Goal: Transaction & Acquisition: Obtain resource

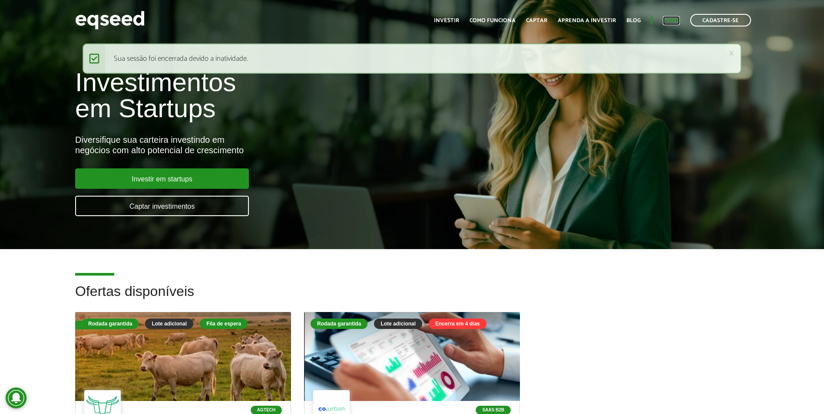
click at [675, 19] on link "Login" at bounding box center [671, 21] width 17 height 6
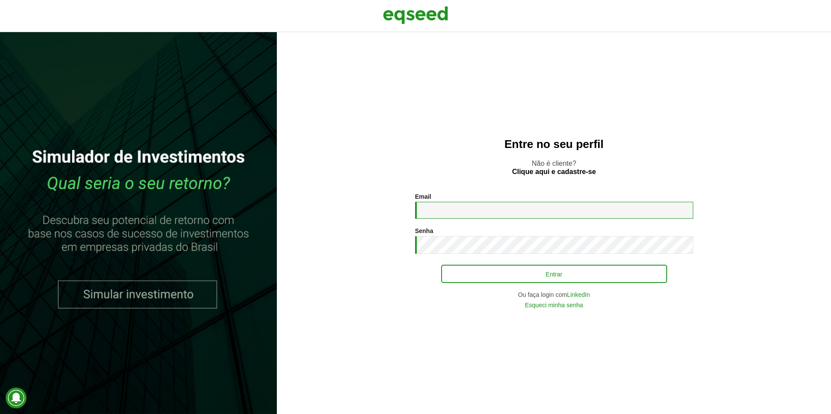
type input "**********"
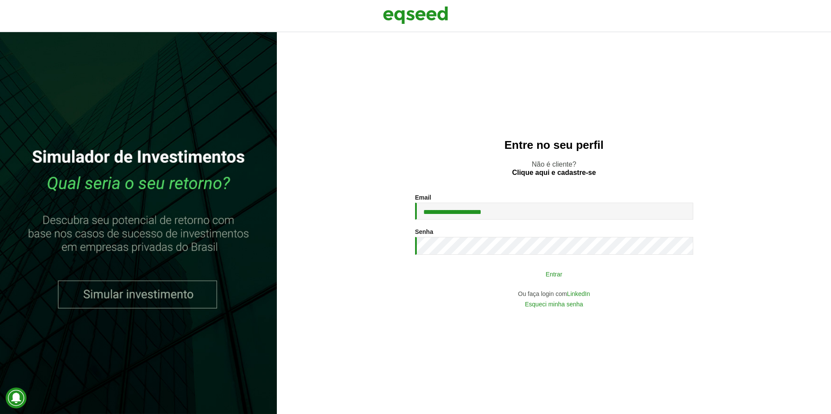
click at [570, 272] on button "Entrar" at bounding box center [554, 274] width 226 height 17
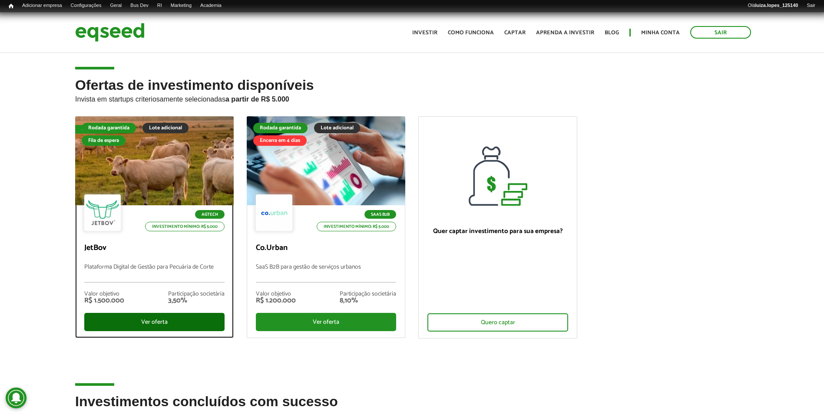
click at [142, 320] on div "Ver oferta" at bounding box center [154, 322] width 140 height 18
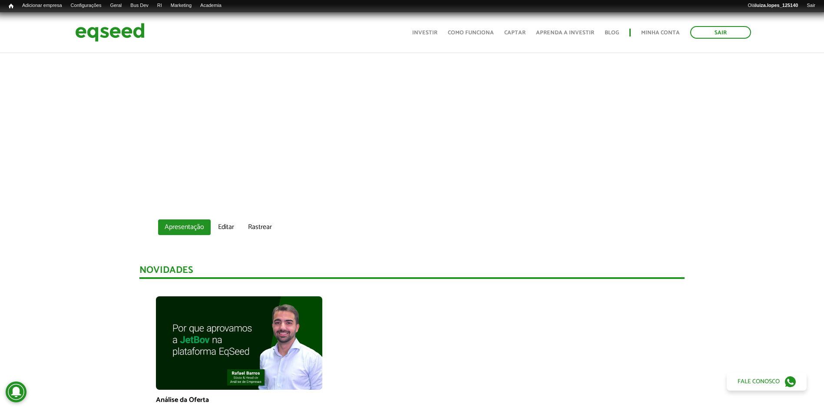
scroll to position [174, 0]
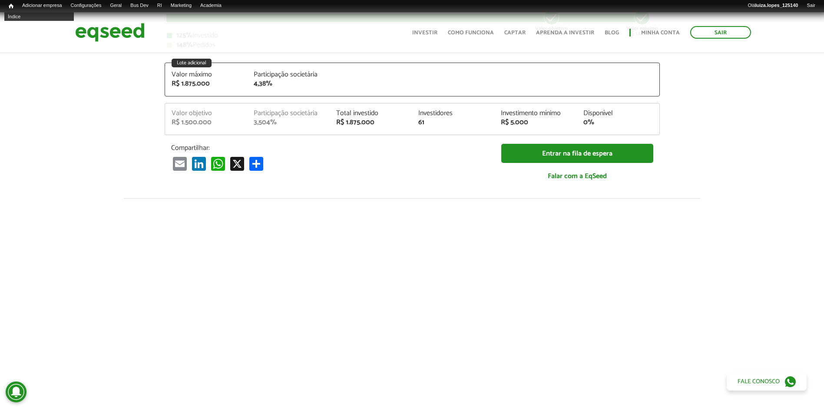
click at [4, 10] on li "Início Índice" at bounding box center [10, 7] width 13 height 10
click at [10, 6] on span "Início" at bounding box center [11, 6] width 5 height 6
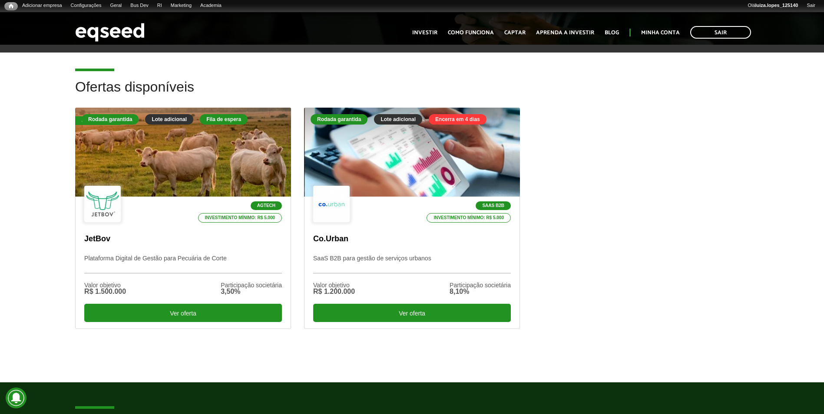
scroll to position [261, 0]
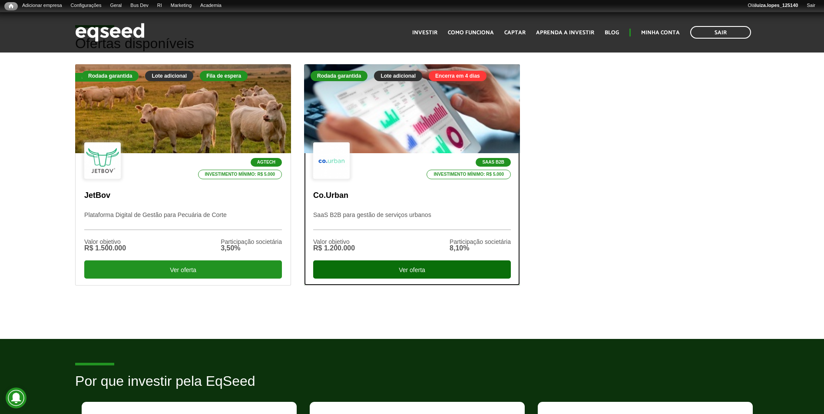
click at [400, 268] on div "Ver oferta" at bounding box center [412, 270] width 198 height 18
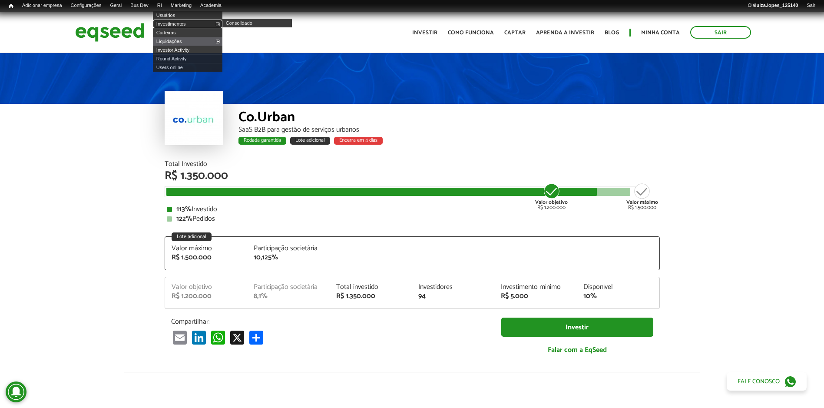
click at [175, 23] on link "Investimentos" at bounding box center [188, 24] width 70 height 9
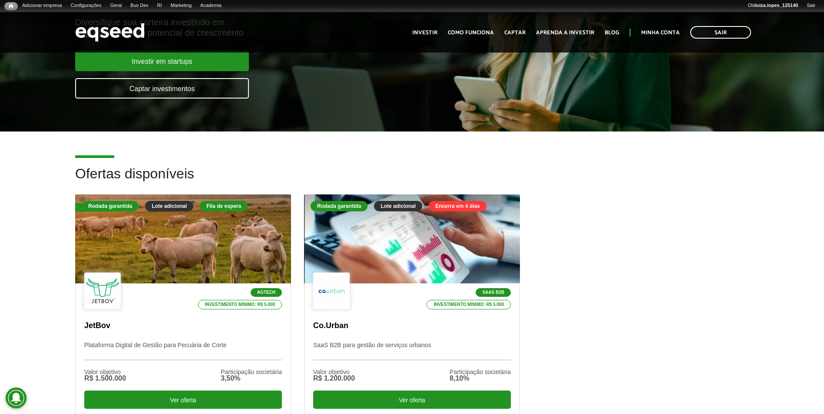
scroll to position [217, 0]
